Goal: Task Accomplishment & Management: Manage account settings

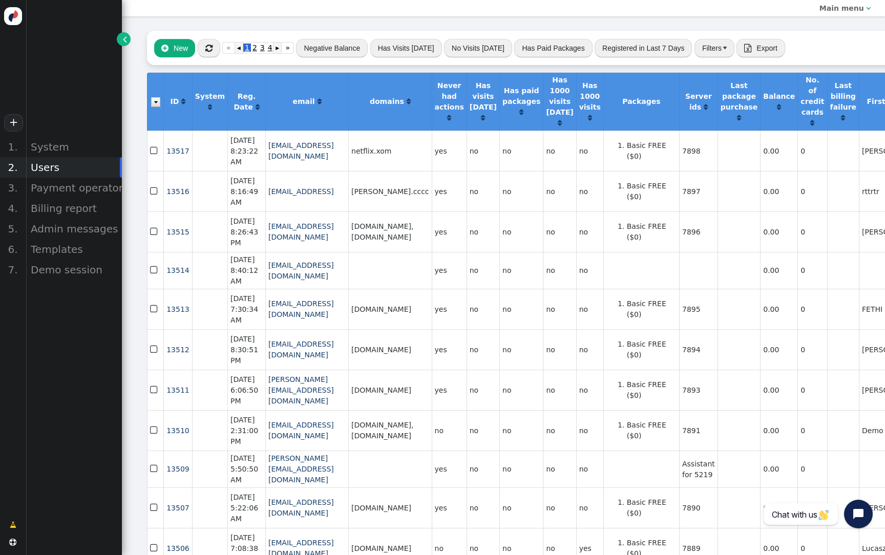
click at [213, 49] on button "" at bounding box center [209, 48] width 23 height 18
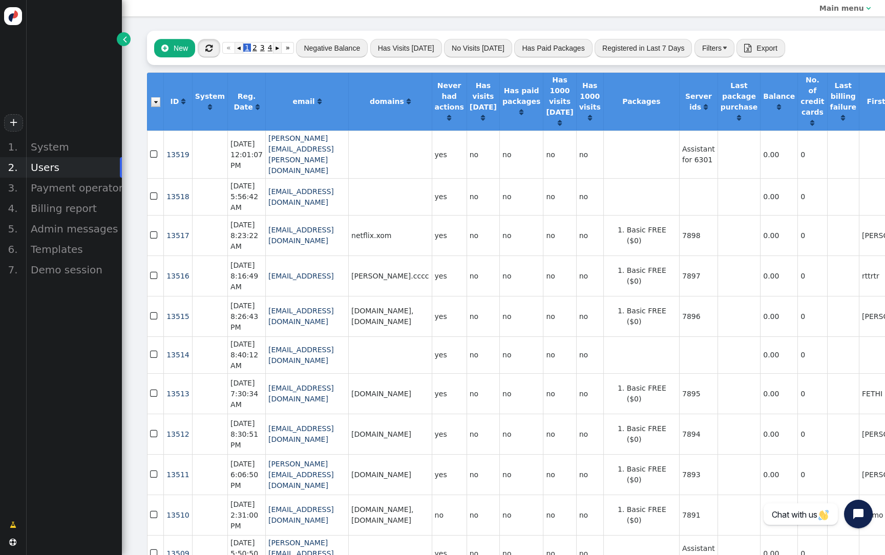
click at [213, 49] on button "" at bounding box center [209, 48] width 23 height 18
click at [542, 187] on td "no" at bounding box center [520, 196] width 44 height 37
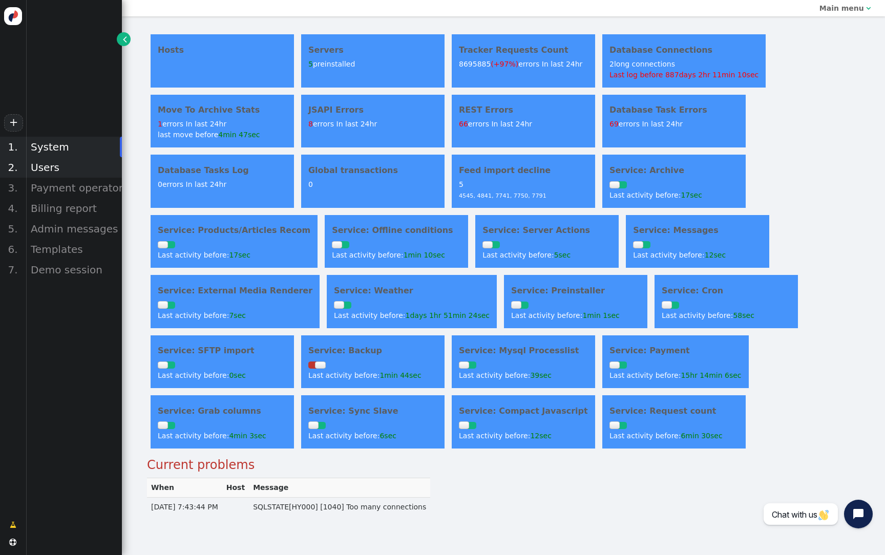
click at [44, 170] on div "Users" at bounding box center [74, 167] width 96 height 20
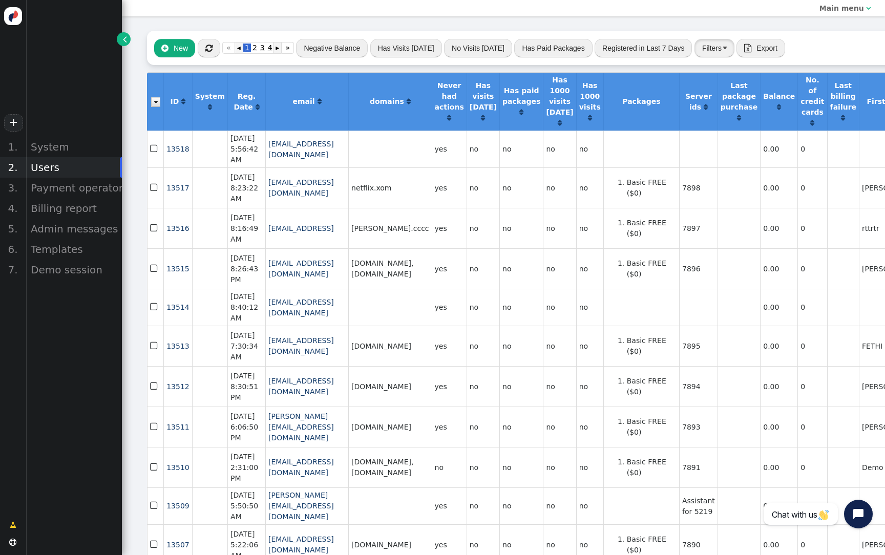
click at [711, 45] on button "Filters" at bounding box center [714, 48] width 40 height 18
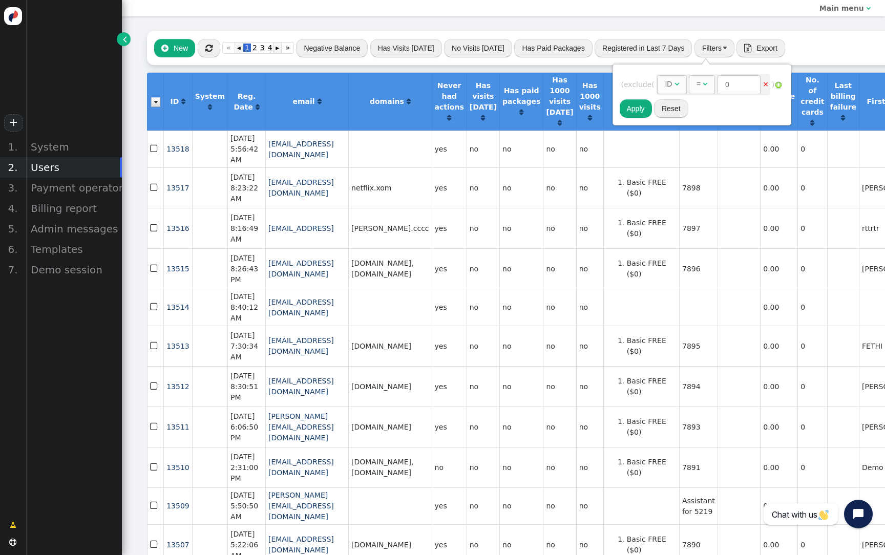
click at [674, 82] on div "ID" at bounding box center [669, 84] width 9 height 11
click at [747, 86] on input "text" at bounding box center [779, 84] width 105 height 18
paste input "[EMAIL_ADDRESS][DOMAIN_NAME]"
type input "[EMAIL_ADDRESS][DOMAIN_NAME]"
click at [637, 108] on button "Apply" at bounding box center [636, 108] width 32 height 18
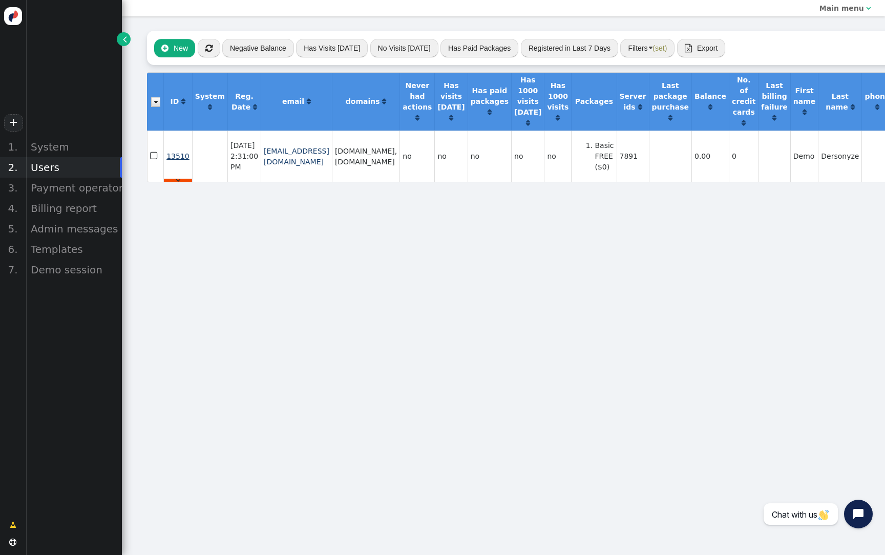
click at [179, 158] on span "13510" at bounding box center [177, 156] width 23 height 8
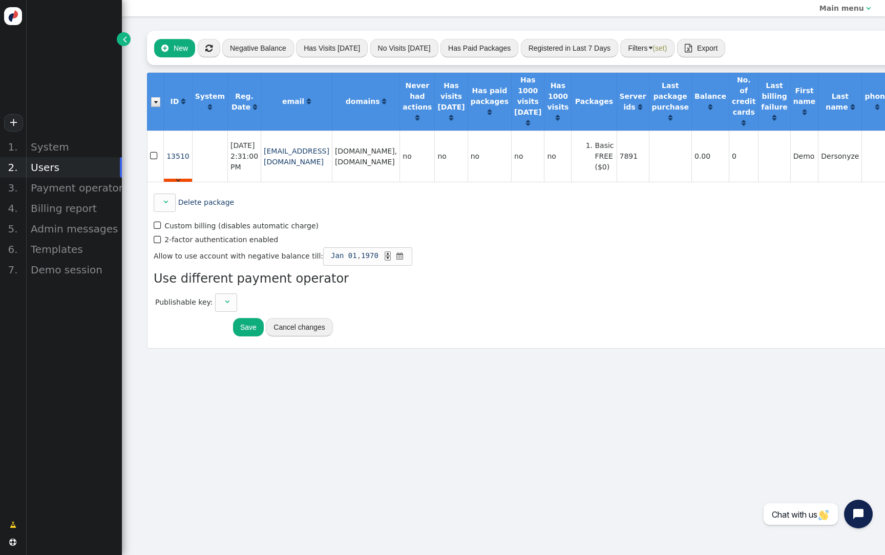
click at [217, 239] on label " 2-factor authentication enabled" at bounding box center [216, 240] width 124 height 8
click at [217, 240] on label " 2-factor authentication enabled" at bounding box center [216, 240] width 124 height 8
click at [225, 305] on span "" at bounding box center [227, 301] width 5 height 7
click at [329, 204] on div " Delete package" at bounding box center [283, 203] width 259 height 18
drag, startPoint x: 358, startPoint y: 158, endPoint x: 256, endPoint y: 160, distance: 102.4
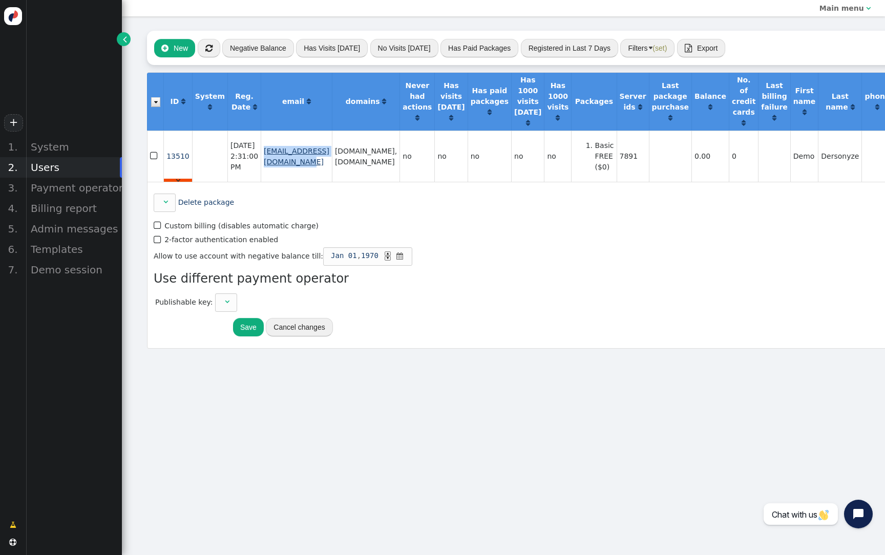
click at [261, 160] on td "[EMAIL_ADDRESS][DOMAIN_NAME]" at bounding box center [296, 156] width 71 height 51
click at [644, 155] on td "7891" at bounding box center [633, 156] width 32 height 51
copy td "7891"
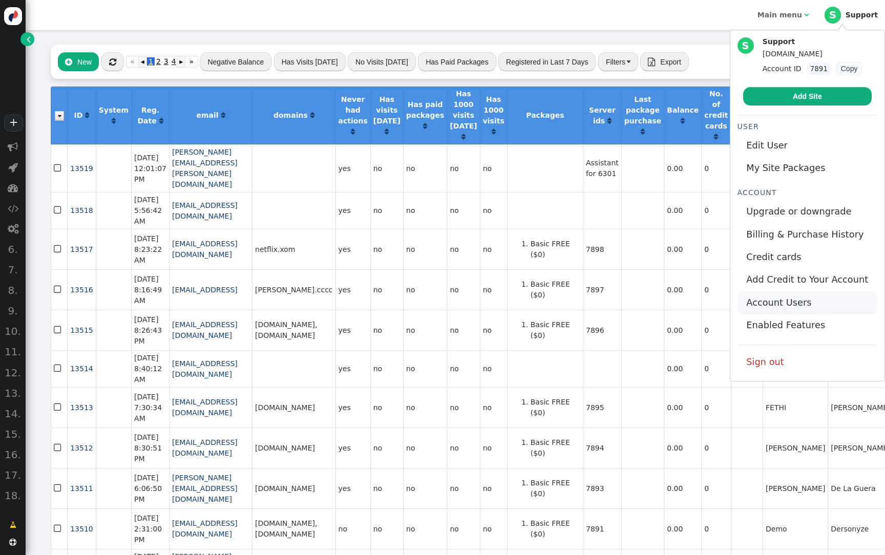
click at [787, 302] on link "Account Users" at bounding box center [807, 302] width 140 height 23
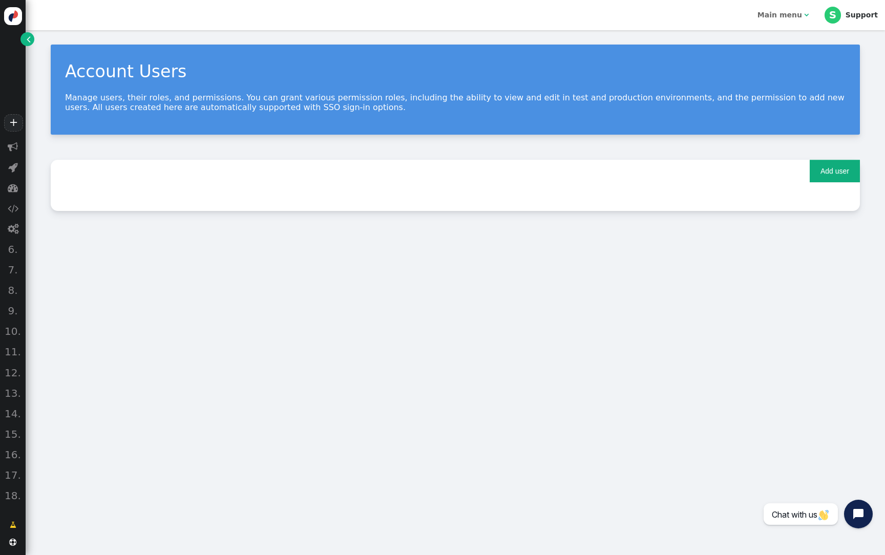
click at [840, 173] on button "Add user" at bounding box center [835, 171] width 50 height 23
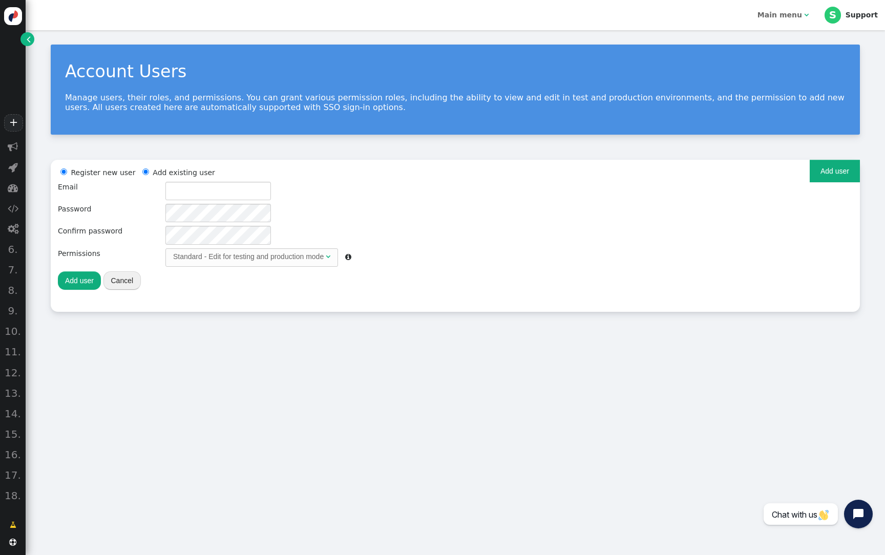
radio input "false"
radio input "true"
click at [193, 174] on li "Add existing user" at bounding box center [177, 172] width 75 height 11
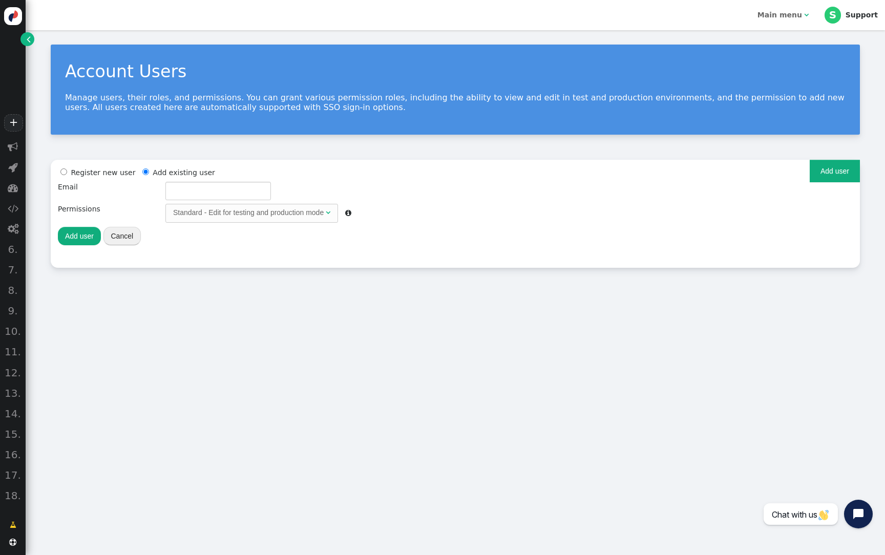
radio input "true"
radio input "false"
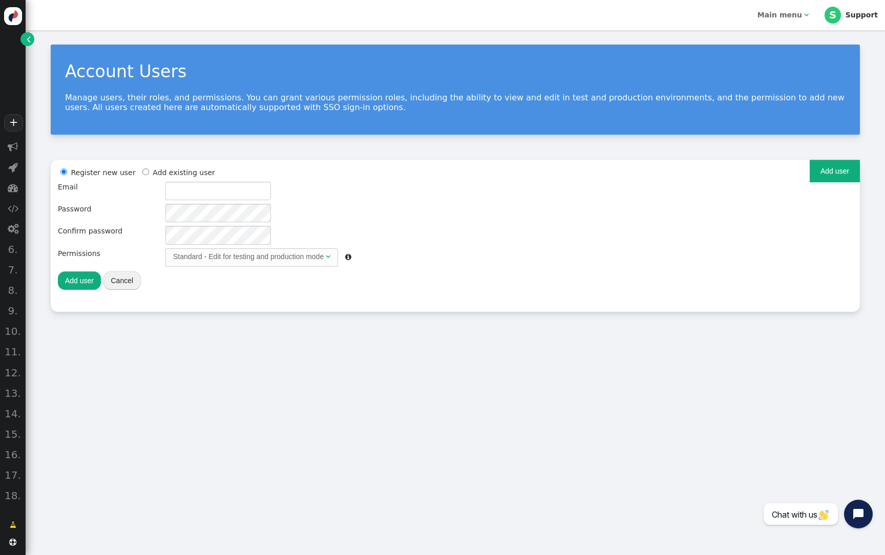
click at [95, 168] on li "Register new user" at bounding box center [96, 172] width 77 height 11
click at [221, 196] on input "text" at bounding box center [217, 191] width 105 height 18
paste input "7891"
click at [247, 196] on input "7891" at bounding box center [217, 191] width 105 height 18
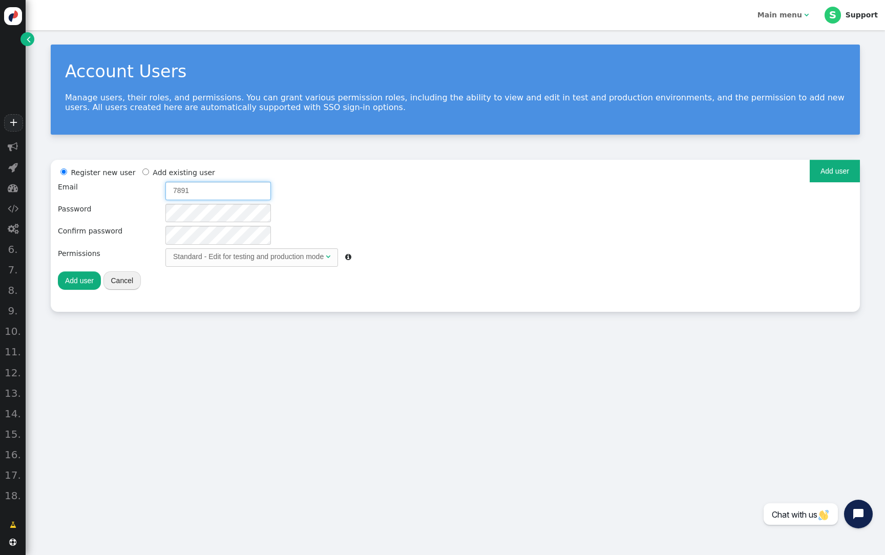
click at [247, 196] on input "7891" at bounding box center [217, 191] width 105 height 18
paste input "[EMAIL_ADDRESS][DOMAIN_NAME]"
drag, startPoint x: 189, startPoint y: 190, endPoint x: 112, endPoint y: 187, distance: 77.4
click at [112, 187] on div "Register new user Add existing user Email [EMAIL_ADDRESS][DOMAIN_NAME] Password…" at bounding box center [204, 229] width 293 height 124
type input "[EMAIL_ADDRESS][DOMAIN_NAME]"
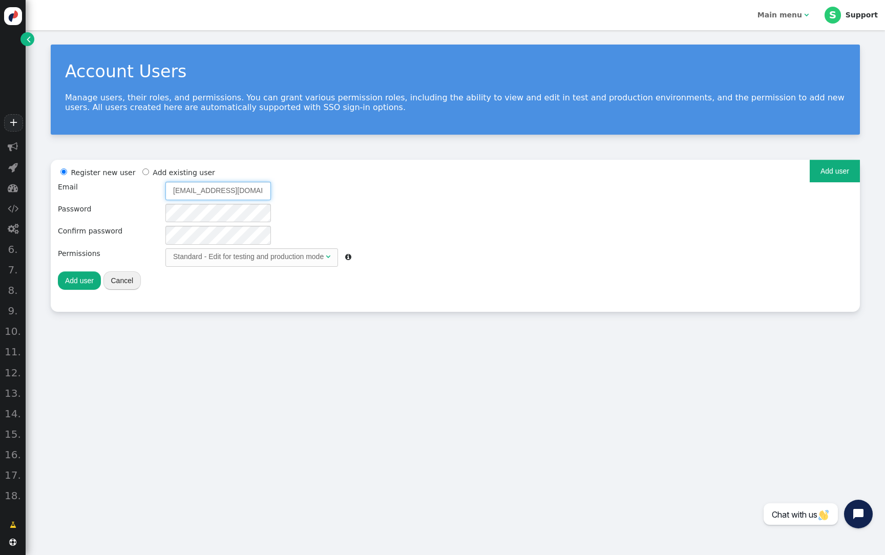
click at [248, 187] on input "[EMAIL_ADDRESS][DOMAIN_NAME]" at bounding box center [217, 191] width 105 height 18
click at [248, 185] on input "[EMAIL_ADDRESS][DOMAIN_NAME]" at bounding box center [217, 191] width 105 height 18
click at [243, 190] on input "[EMAIL_ADDRESS][DOMAIN_NAME]" at bounding box center [217, 191] width 105 height 18
click at [88, 278] on button "Add user" at bounding box center [79, 280] width 43 height 18
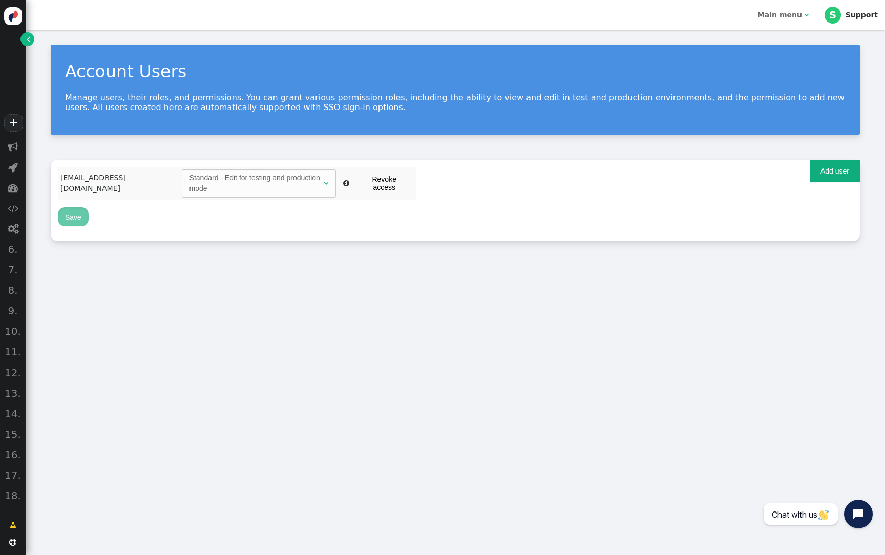
click at [788, 10] on div "Main menu" at bounding box center [779, 15] width 45 height 11
drag, startPoint x: 753, startPoint y: 57, endPoint x: 654, endPoint y: -17, distance: 123.2
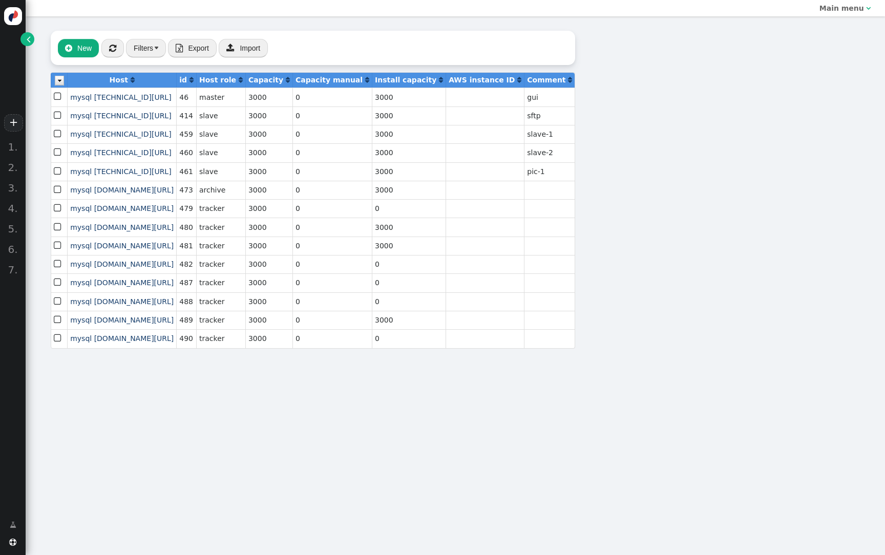
click at [27, 41] on span "" at bounding box center [29, 39] width 4 height 11
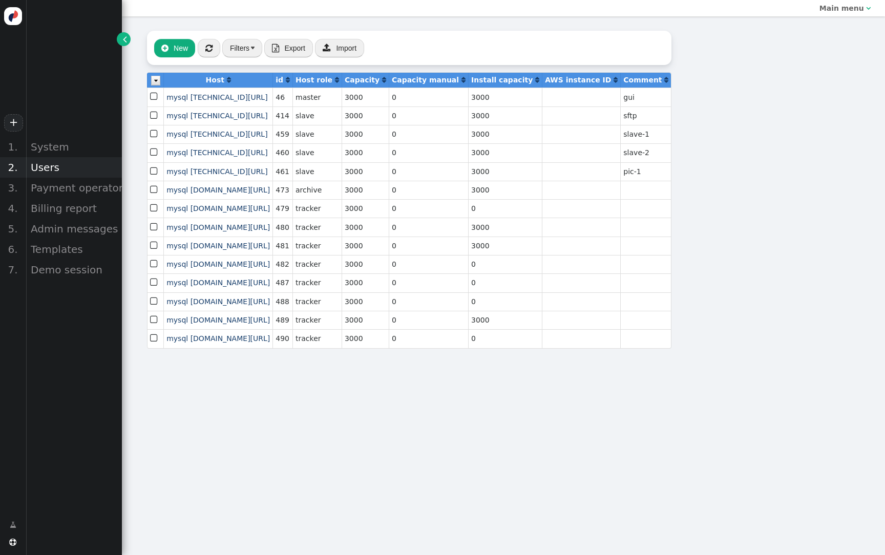
click at [70, 165] on div "Users" at bounding box center [74, 167] width 96 height 20
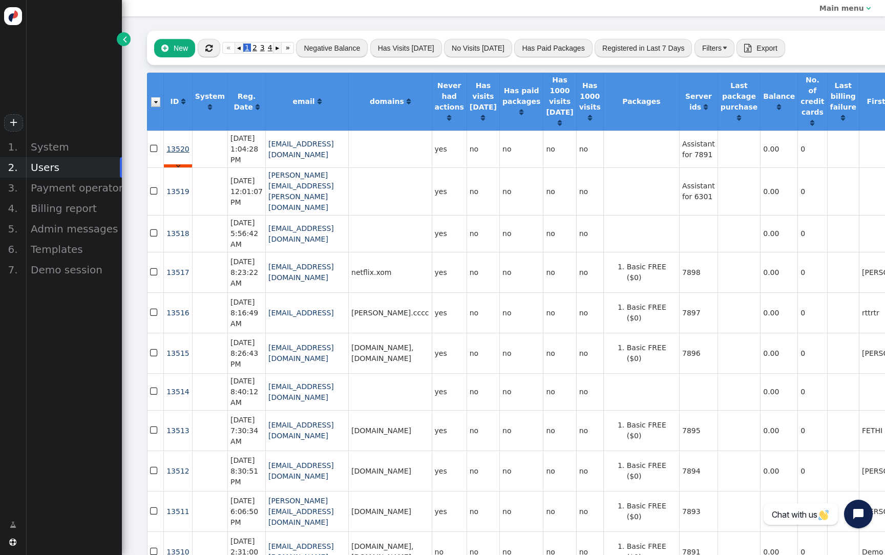
click at [180, 153] on span "13520" at bounding box center [177, 149] width 23 height 8
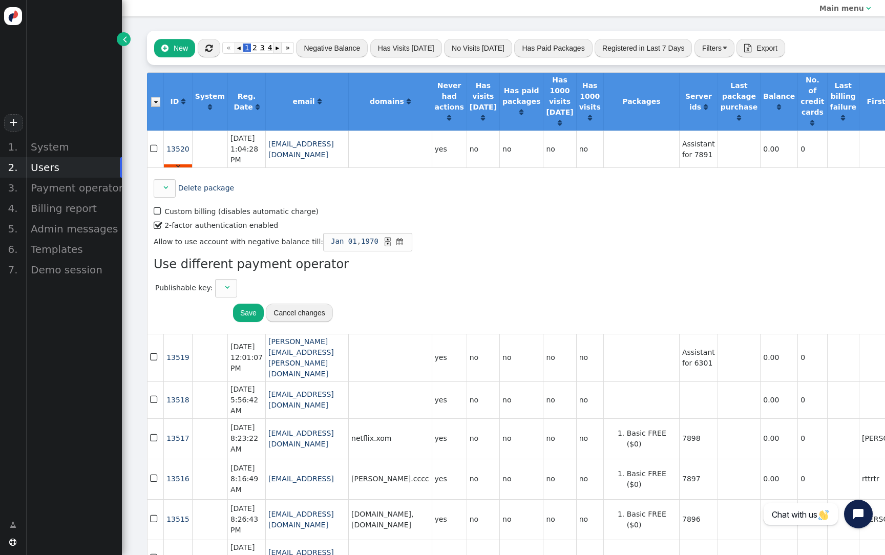
click at [160, 232] on span "" at bounding box center [158, 226] width 9 height 14
click at [243, 322] on button "Save" at bounding box center [248, 313] width 31 height 18
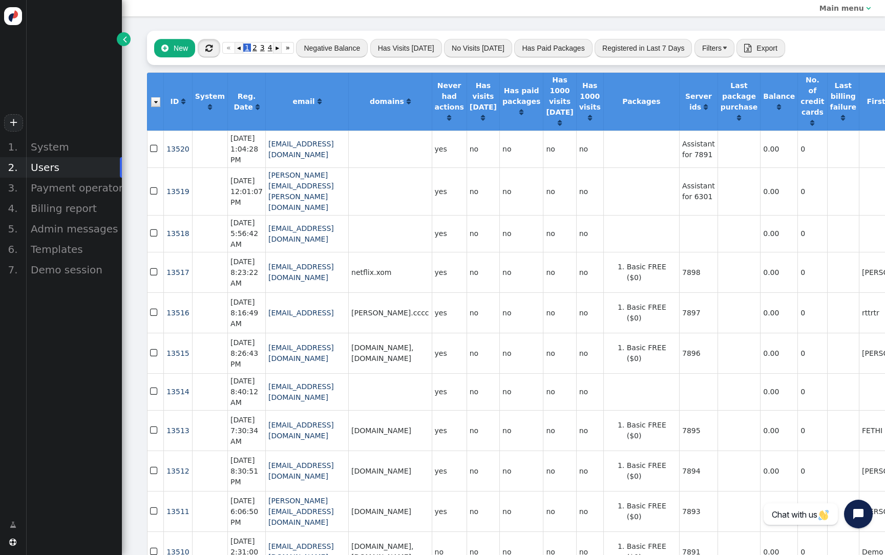
click at [209, 49] on span "" at bounding box center [208, 48] width 7 height 8
click at [87, 208] on div "Billing report" at bounding box center [74, 208] width 96 height 20
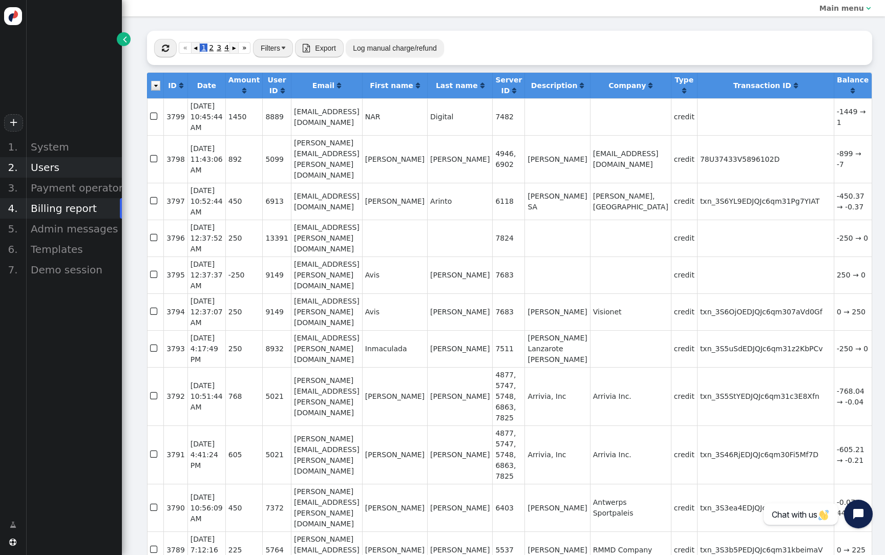
click at [84, 164] on div "Users" at bounding box center [74, 167] width 96 height 20
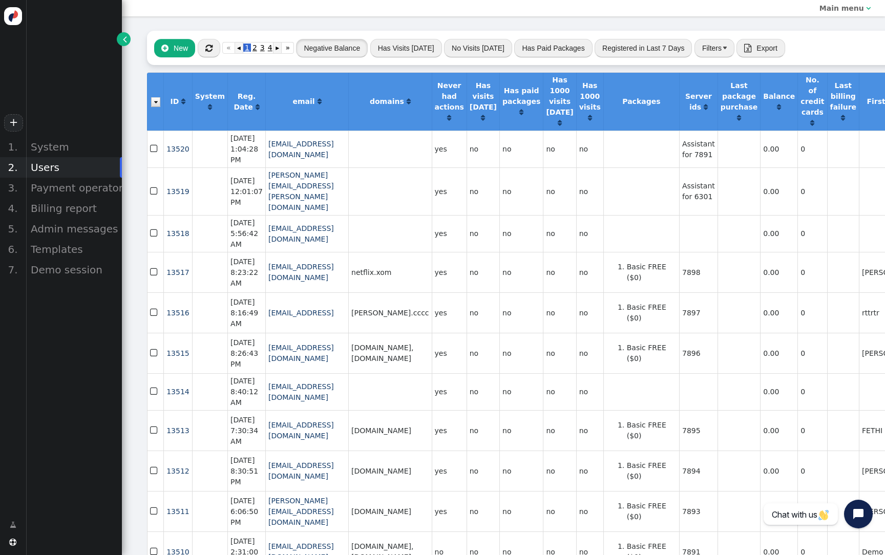
click at [356, 52] on button "Negative Balance" at bounding box center [332, 48] width 72 height 18
